Goal: Task Accomplishment & Management: Use online tool/utility

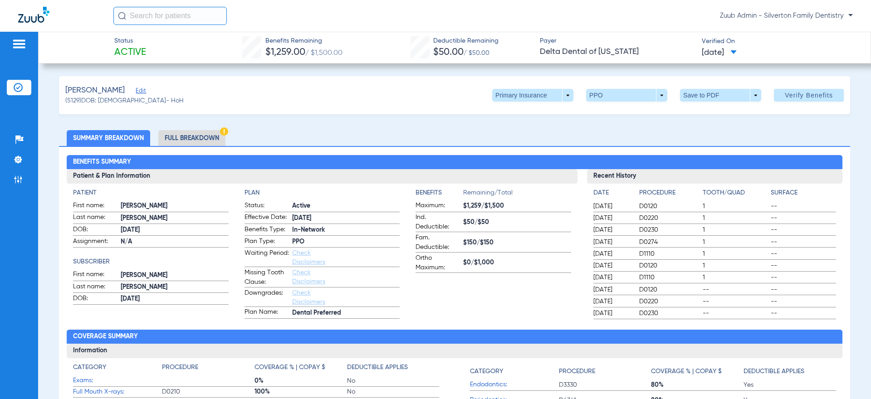
click at [132, 134] on li "Summary Breakdown" at bounding box center [108, 138] width 83 height 16
click at [26, 179] on li "Admin" at bounding box center [19, 179] width 24 height 15
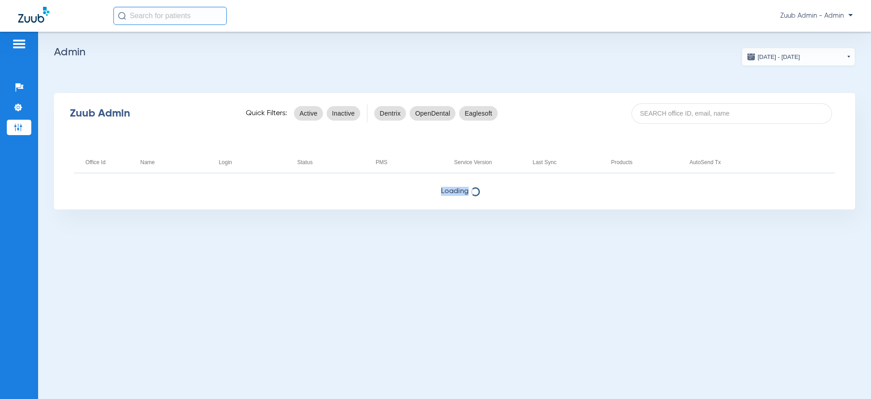
click at [429, 193] on span "Loading" at bounding box center [454, 191] width 801 height 9
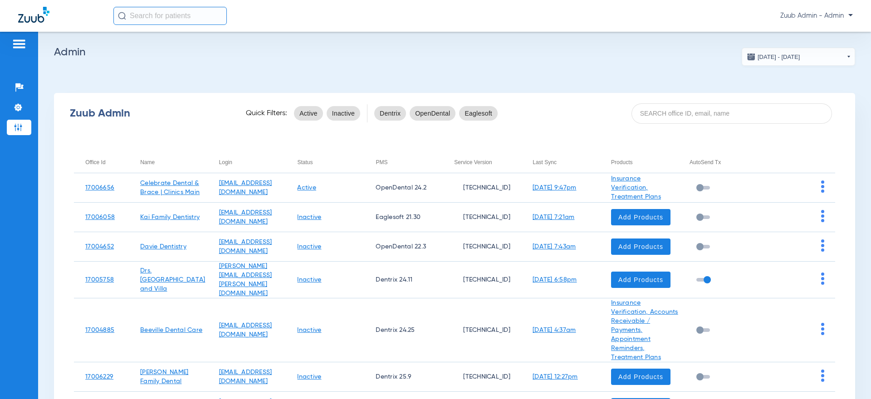
click at [689, 130] on div "Zuub Admin Quick Filters: Active Inactive Dentrix OpenDental Eaglesoft" at bounding box center [454, 113] width 801 height 36
paste input "17006620"
click at [689, 113] on input at bounding box center [732, 113] width 201 height 20
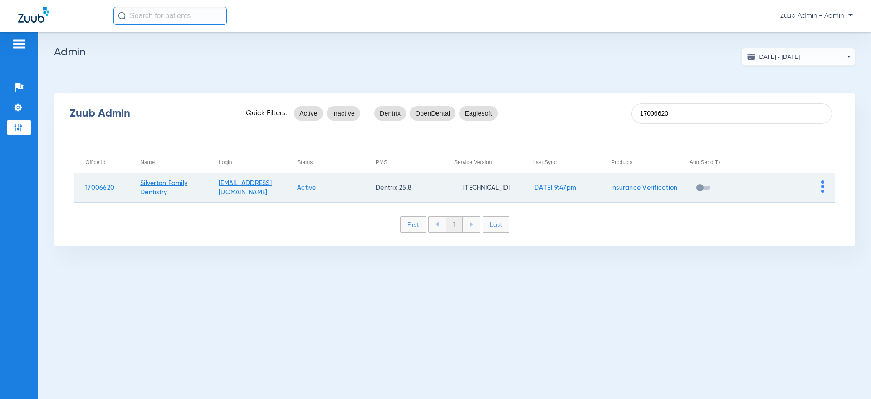
type input "17006620"
click at [820, 184] on td at bounding box center [796, 187] width 78 height 29
click at [822, 184] on img at bounding box center [822, 187] width 3 height 12
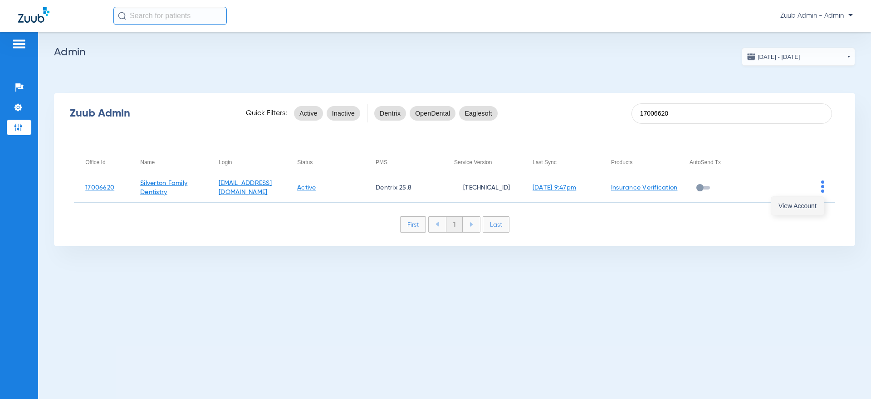
click at [813, 201] on button "View Account" at bounding box center [797, 206] width 53 height 18
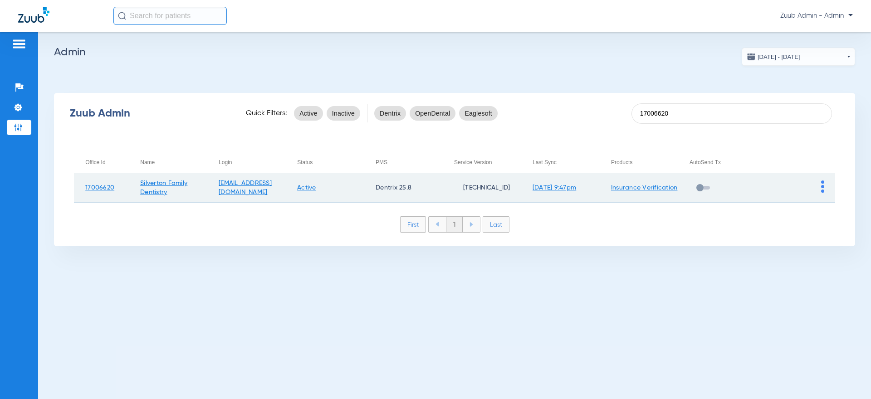
click at [824, 183] on td at bounding box center [796, 187] width 78 height 29
click at [822, 186] on img at bounding box center [822, 187] width 3 height 12
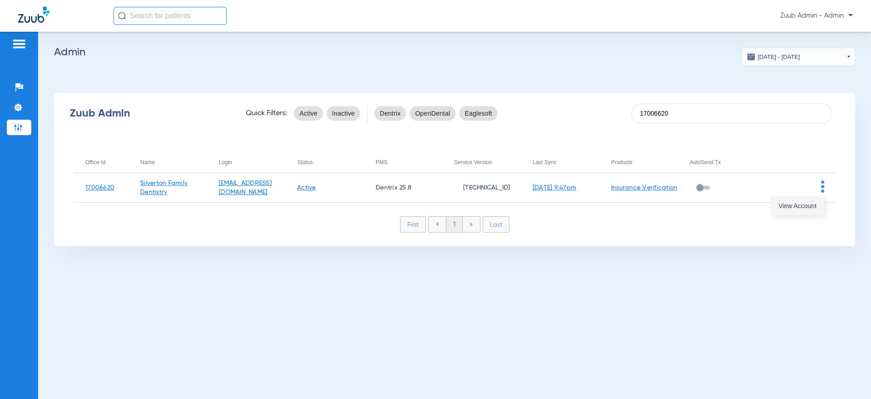
click at [796, 206] on span "View Account" at bounding box center [797, 206] width 38 height 6
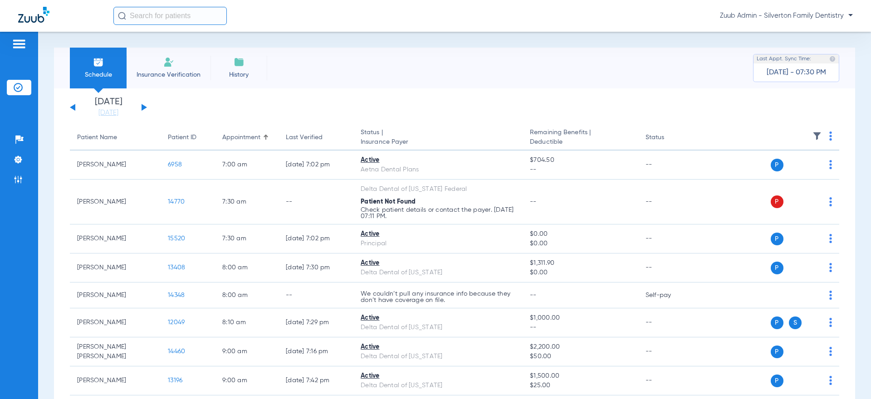
click at [138, 19] on input "text" at bounding box center [169, 16] width 113 height 18
paste input "8833"
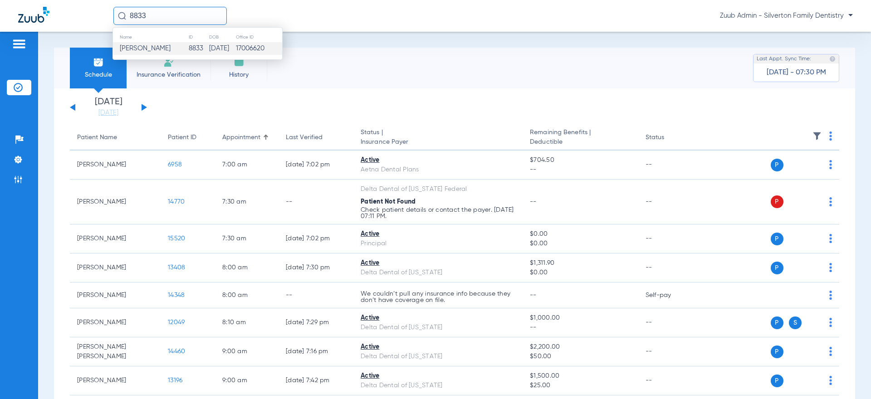
type input "8833"
click at [226, 51] on td "[DATE]" at bounding box center [222, 48] width 27 height 13
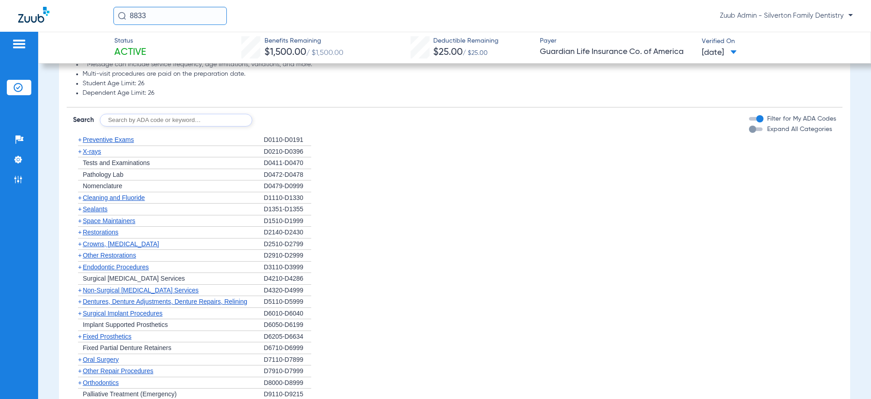
scroll to position [867, 0]
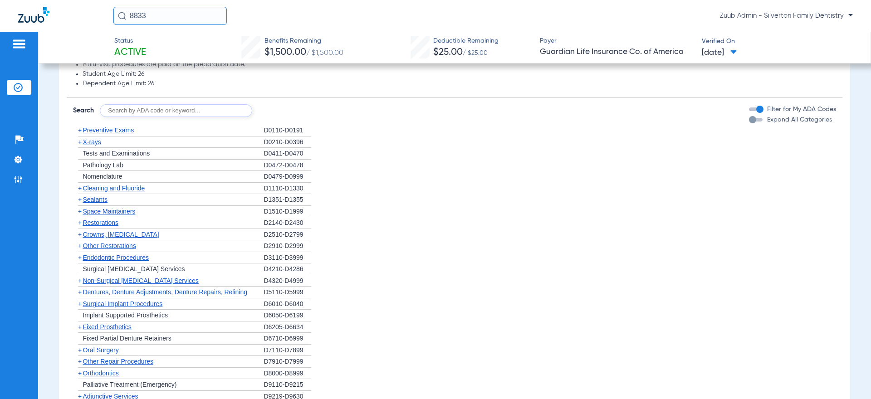
click at [106, 370] on span "Orthodontics" at bounding box center [101, 373] width 36 height 7
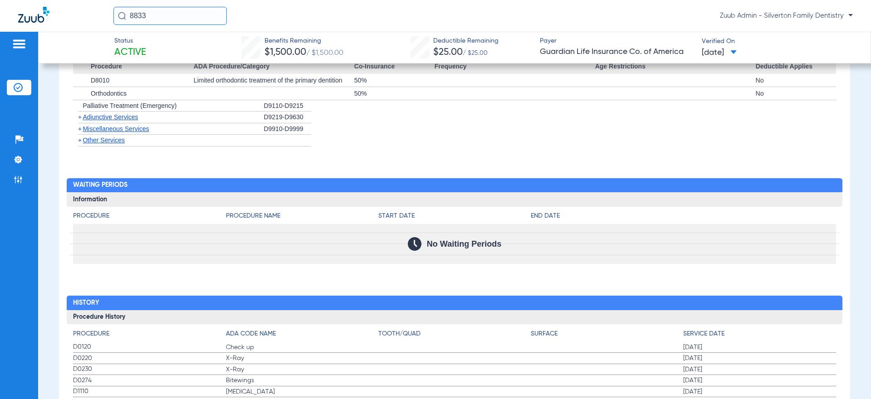
scroll to position [1088, 0]
